Goal: Task Accomplishment & Management: Manage account settings

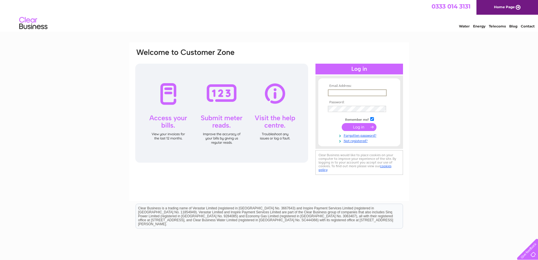
click at [346, 91] on input "text" at bounding box center [357, 92] width 59 height 7
type input "[EMAIL_ADDRESS][DOMAIN_NAME]"
click at [342, 123] on input "submit" at bounding box center [359, 127] width 35 height 8
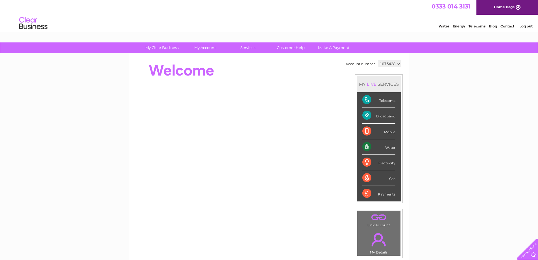
click at [430, 161] on div "My Clear Business Login Details My Details My Preferences Link Account My Accou…" at bounding box center [269, 201] width 538 height 318
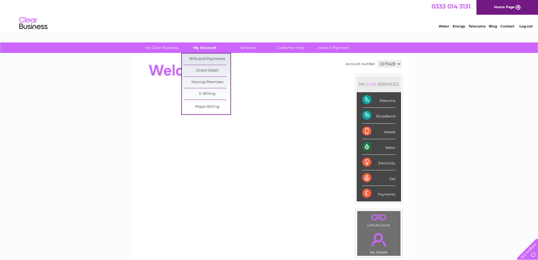
click at [206, 48] on link "My Account" at bounding box center [205, 47] width 47 height 10
drag, startPoint x: 206, startPoint y: 48, endPoint x: 206, endPoint y: 52, distance: 4.5
click at [206, 48] on link "My Account" at bounding box center [205, 47] width 47 height 10
click at [208, 57] on link "Bills and Payments" at bounding box center [207, 58] width 47 height 11
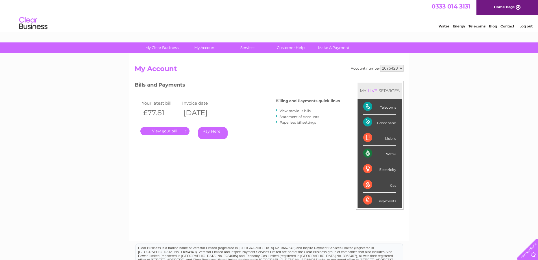
click at [167, 128] on link "." at bounding box center [164, 131] width 49 height 8
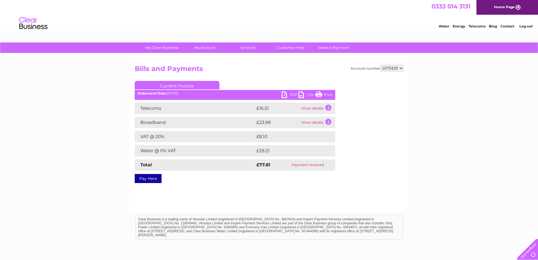
click at [328, 95] on link "Print" at bounding box center [324, 95] width 17 height 8
click at [402, 68] on select "1075428" at bounding box center [391, 68] width 23 height 7
click at [432, 80] on div "My Clear Business Login Details My Details My Preferences Link Account My Accou…" at bounding box center [269, 175] width 538 height 266
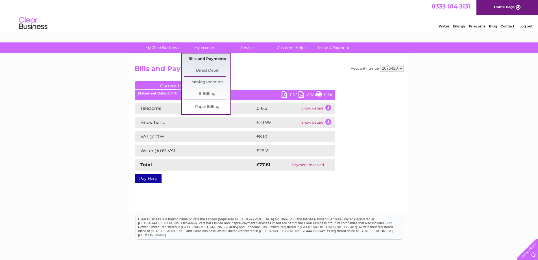
click at [209, 57] on link "Bills and Payments" at bounding box center [207, 58] width 47 height 11
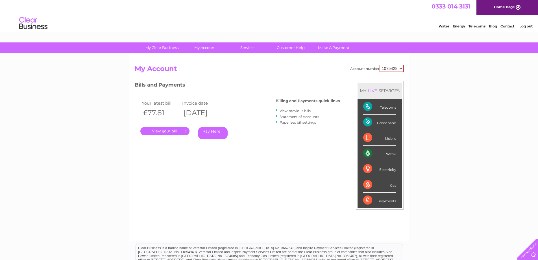
click at [296, 109] on link "View previous bills" at bounding box center [295, 111] width 31 height 4
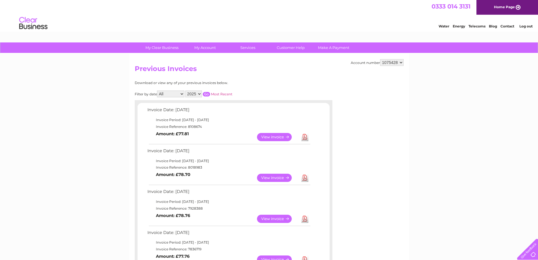
click at [282, 176] on link "View" at bounding box center [278, 178] width 42 height 8
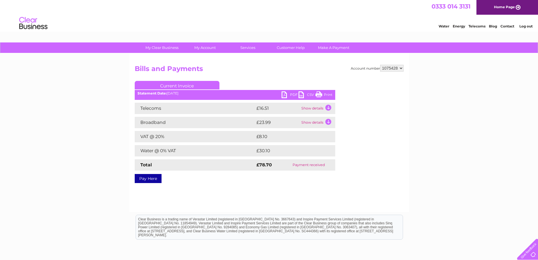
click at [326, 95] on link "Print" at bounding box center [324, 95] width 17 height 8
